Goal: Find specific page/section: Find specific page/section

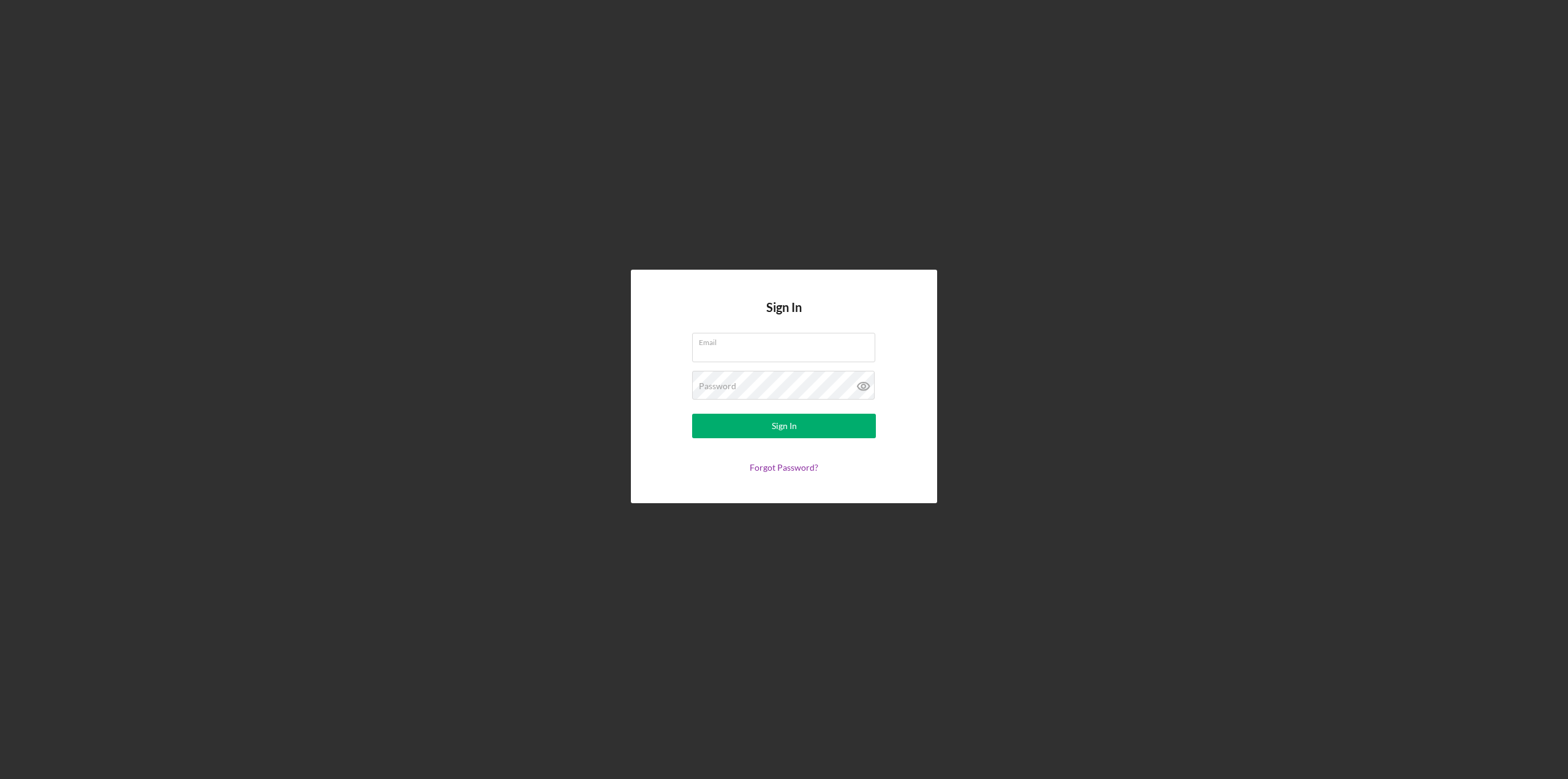
type input "[PERSON_NAME][EMAIL_ADDRESS][PERSON_NAME][DOMAIN_NAME]"
click at [711, 431] on button "Sign In" at bounding box center [784, 426] width 184 height 25
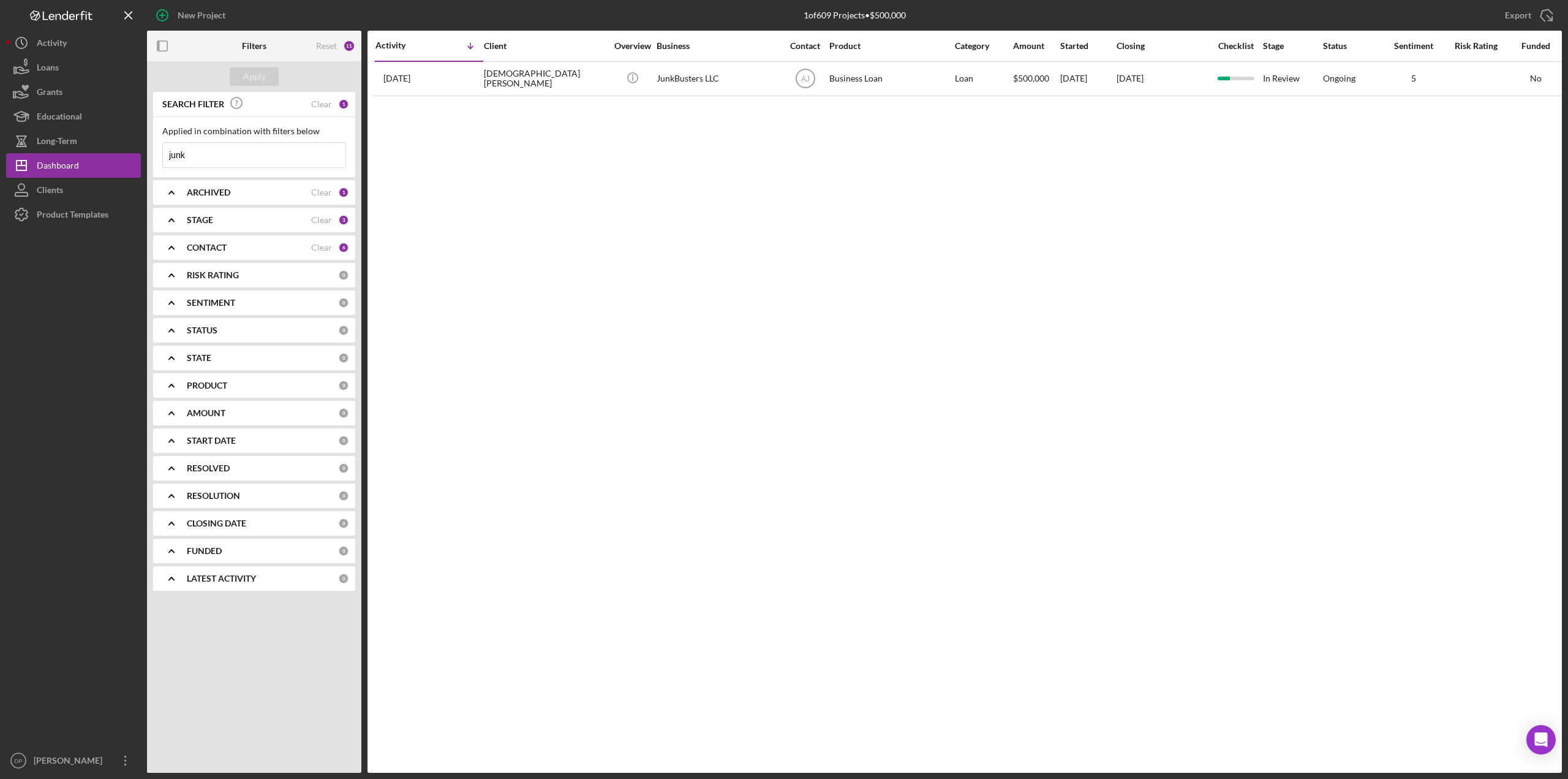
drag, startPoint x: 978, startPoint y: 178, endPoint x: 948, endPoint y: 163, distance: 33.5
click at [978, 178] on div "Activity Icon/Table Sort Arrow Client Overview Business Contact Product Categor…" at bounding box center [964, 401] width 1194 height 742
drag, startPoint x: 180, startPoint y: 153, endPoint x: 140, endPoint y: 150, distance: 40.1
click at [140, 150] on div "New Project 1 of 609 Projects • $500,000 junk Export Icon/Export Filters Reset …" at bounding box center [784, 386] width 1556 height 772
drag, startPoint x: 224, startPoint y: 161, endPoint x: 155, endPoint y: 149, distance: 70.0
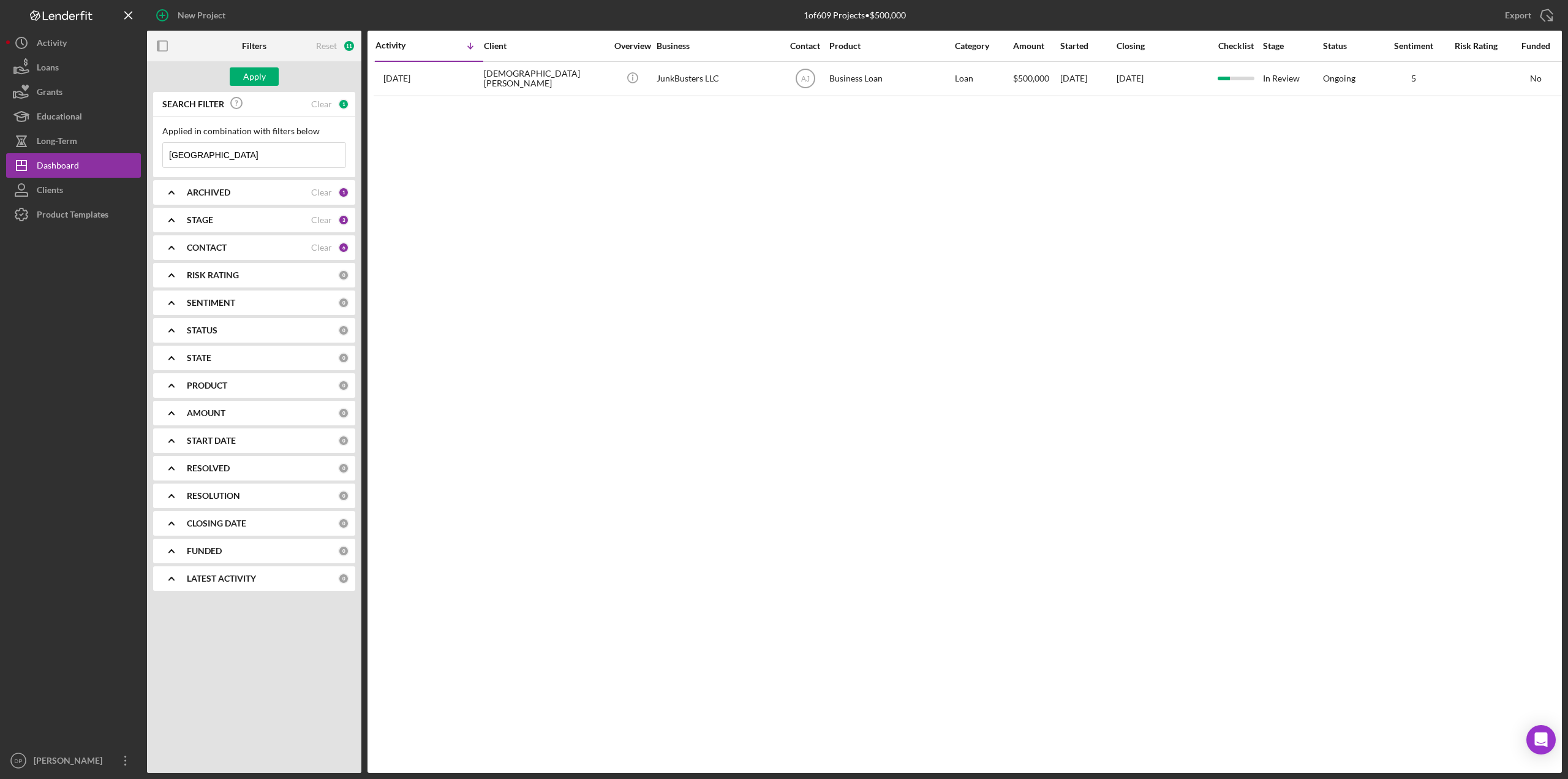
click at [155, 149] on div "Applied in combination with filters below boston Icon/Menu Close" at bounding box center [255, 147] width 203 height 60
type input "black"
click at [254, 79] on div "Apply" at bounding box center [255, 76] width 23 height 18
